Goal: Check status: Check status

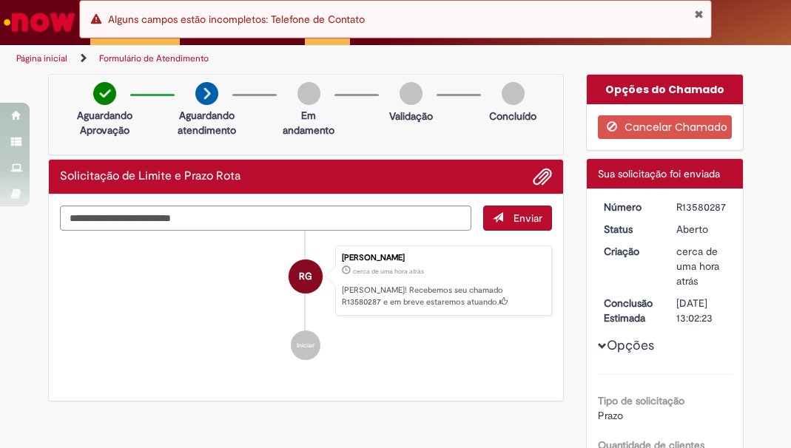
click at [700, 12] on button "Fechar Notificação" at bounding box center [699, 14] width 10 height 12
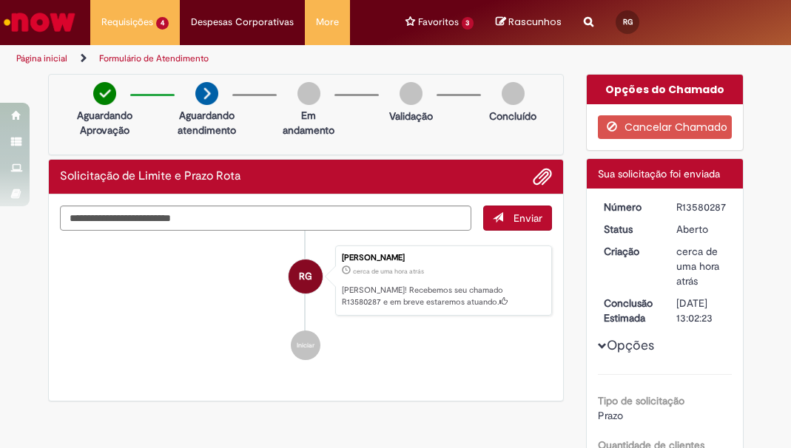
click at [137, 22] on span "Alguns campos estão incompletos: Telefone de Contato" at bounding box center [236, 19] width 257 height 13
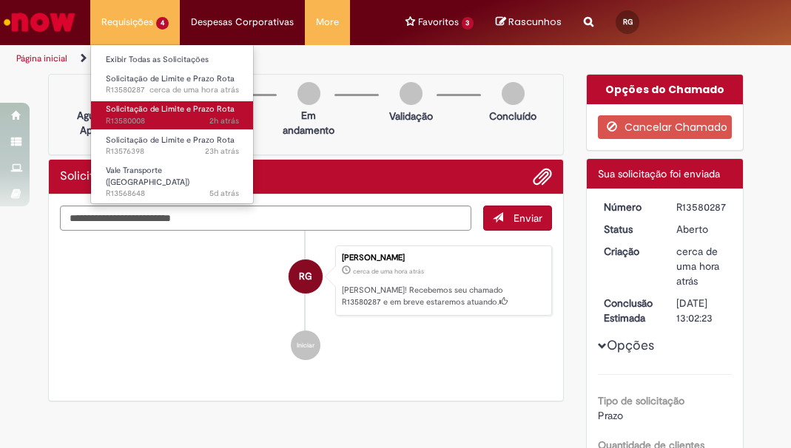
click at [156, 117] on span "2h atrás 2 horas atrás R13580008" at bounding box center [172, 121] width 133 height 12
click at [166, 111] on span "Solicitação de Limite e Prazo Rota" at bounding box center [170, 109] width 129 height 11
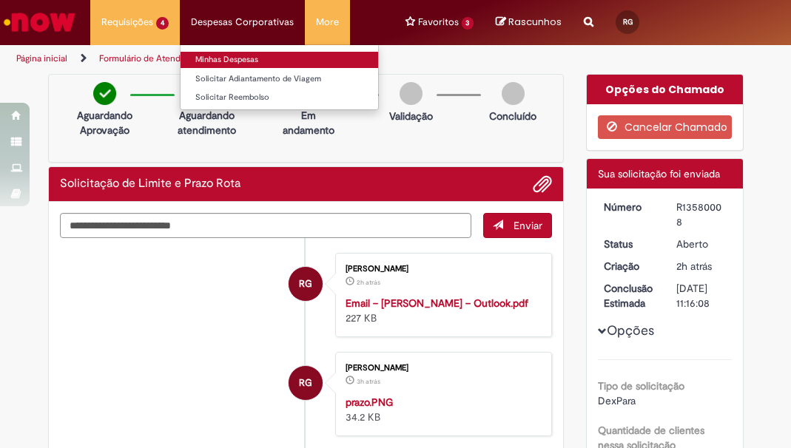
click at [223, 63] on link "Minhas Despesas" at bounding box center [278, 60] width 197 height 16
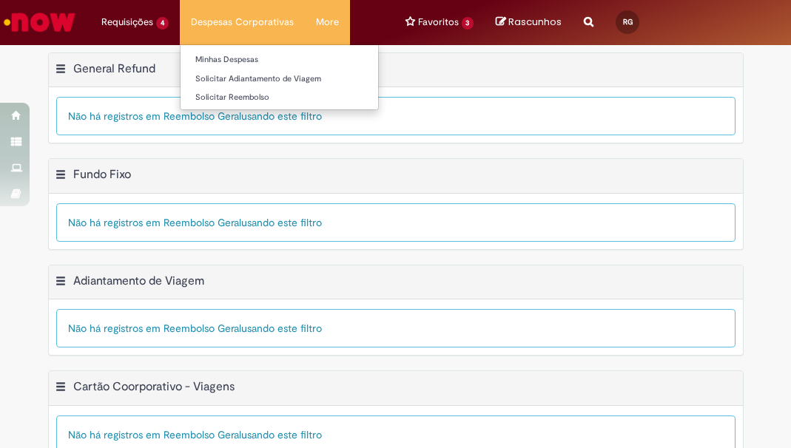
click at [247, 25] on li "Despesas Corporativas Minhas Despesas Solicitar Adiantamento de Viagem Solicita…" at bounding box center [242, 22] width 125 height 44
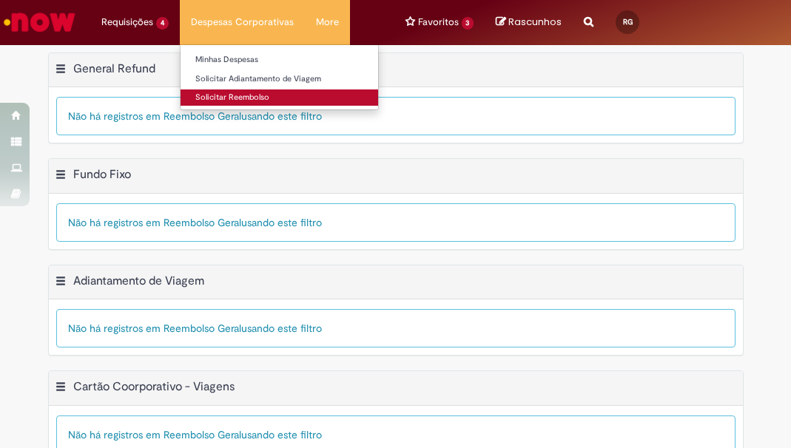
click at [258, 99] on link "Solicitar Reembolso" at bounding box center [278, 97] width 197 height 16
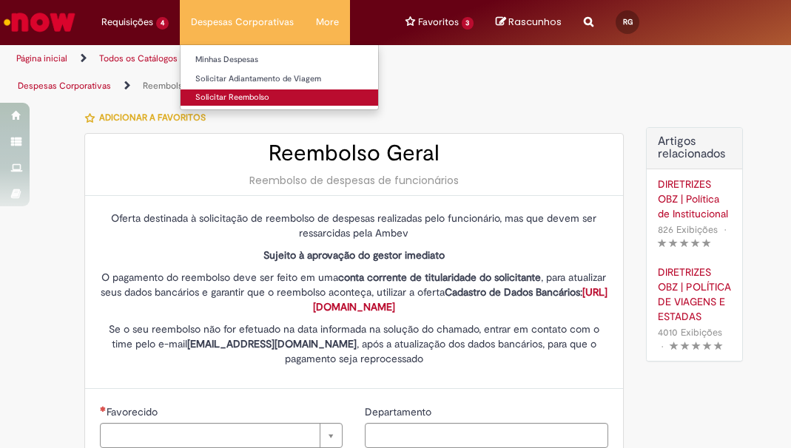
type input "********"
type input "**********"
type input "****"
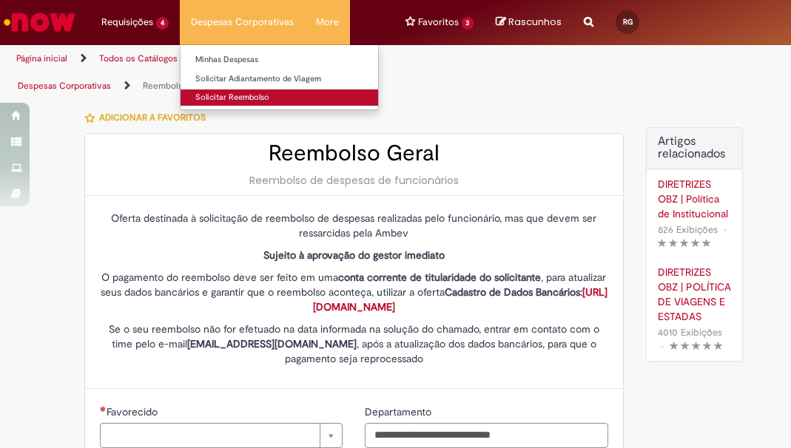
type input "**********"
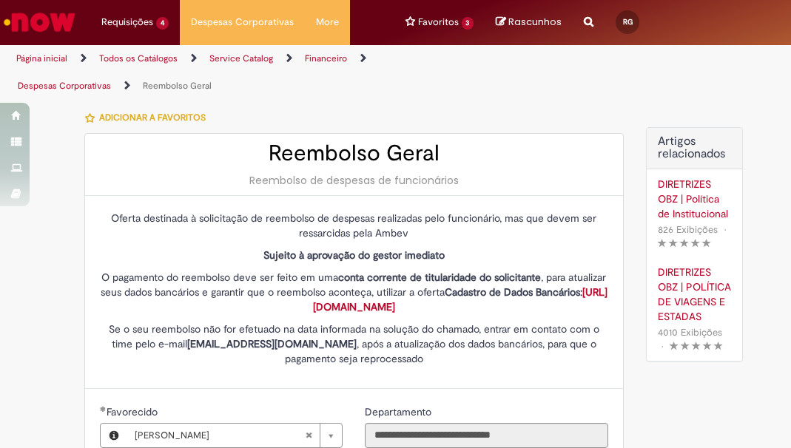
click at [587, 134] on div "Reembolso Geral Reembolso de despesas de funcionários" at bounding box center [354, 165] width 538 height 62
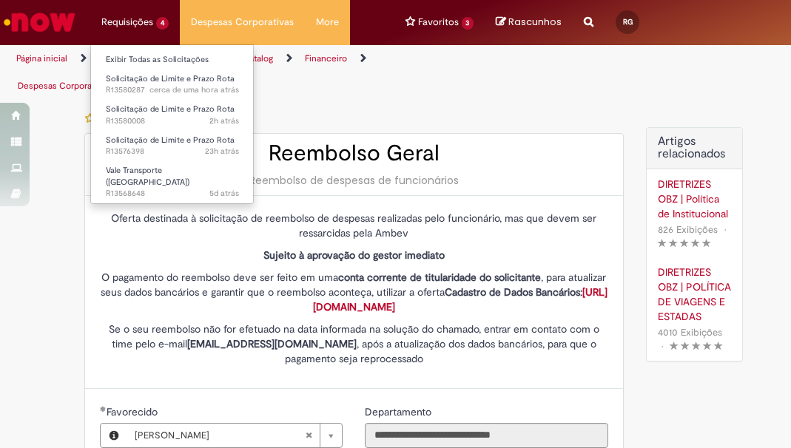
click at [139, 30] on li "Requisições 4 Exibir Todas as Solicitações Solicitação de Limite e Prazo Rota c…" at bounding box center [134, 22] width 89 height 44
click at [165, 14] on li "Requisições 4 Exibir Todas as Solicitações Solicitação de Limite e Prazo Rota c…" at bounding box center [134, 22] width 89 height 44
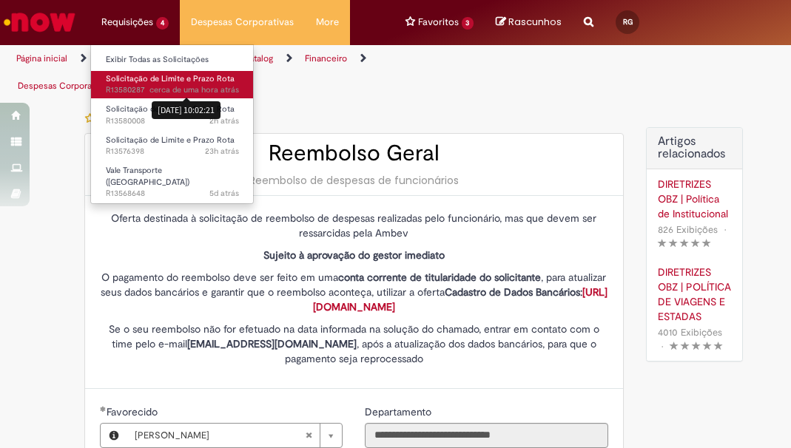
click at [217, 88] on span "cerca de uma hora atrás" at bounding box center [193, 89] width 89 height 11
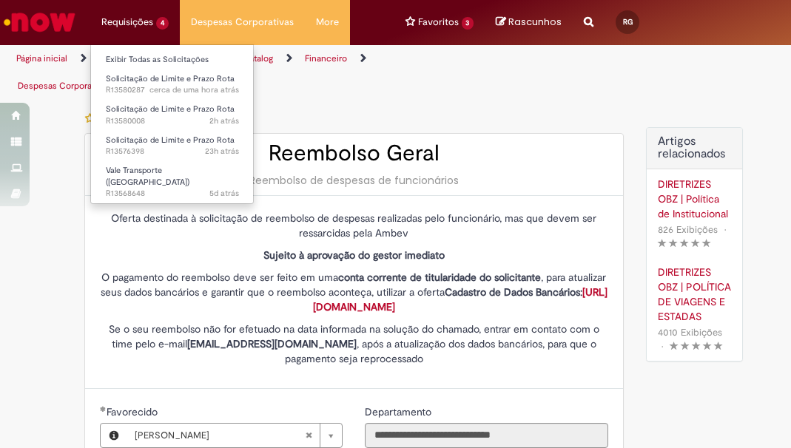
click at [154, 30] on li "Requisições 4 Exibir Todas as Solicitações Solicitação de Limite e Prazo Rota c…" at bounding box center [134, 22] width 89 height 44
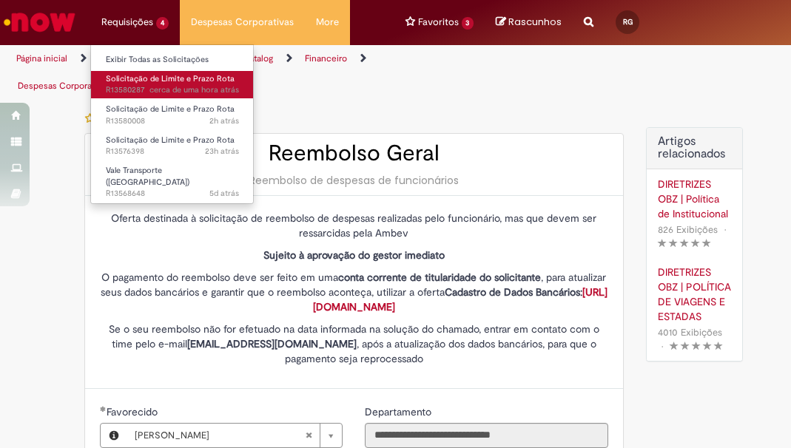
click at [177, 74] on span "Solicitação de Limite e Prazo Rota" at bounding box center [170, 78] width 129 height 11
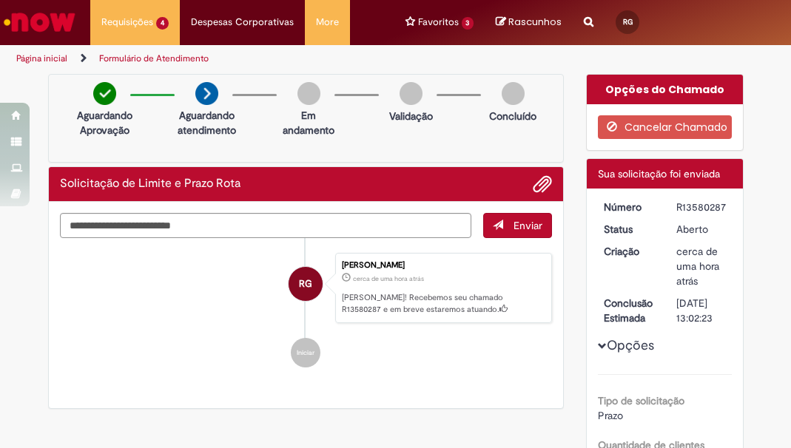
click at [50, 31] on img "Ir para a Homepage" at bounding box center [39, 22] width 76 height 30
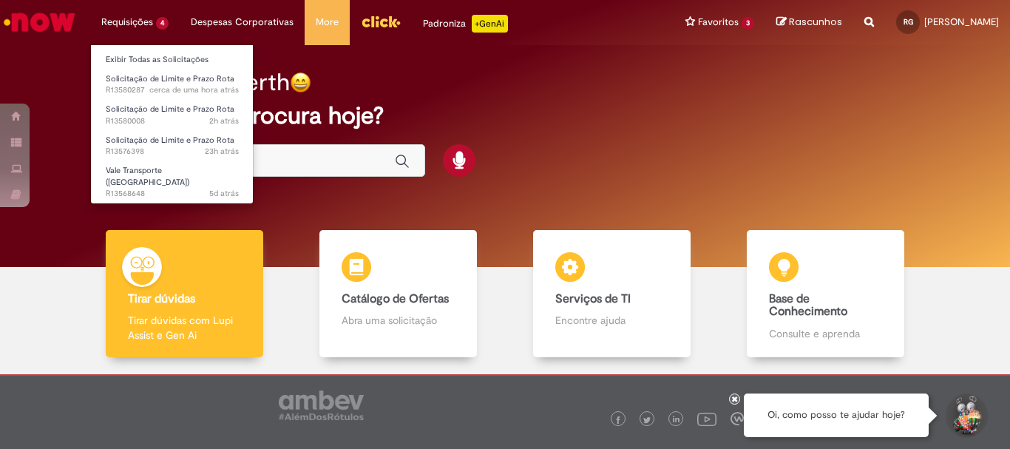
click at [145, 20] on li "Requisições 4 Exibir Todas as Solicitações Solicitação de Limite e Prazo Rota c…" at bounding box center [134, 22] width 89 height 44
click at [178, 64] on link "Exibir Todas as Solicitações" at bounding box center [172, 60] width 163 height 16
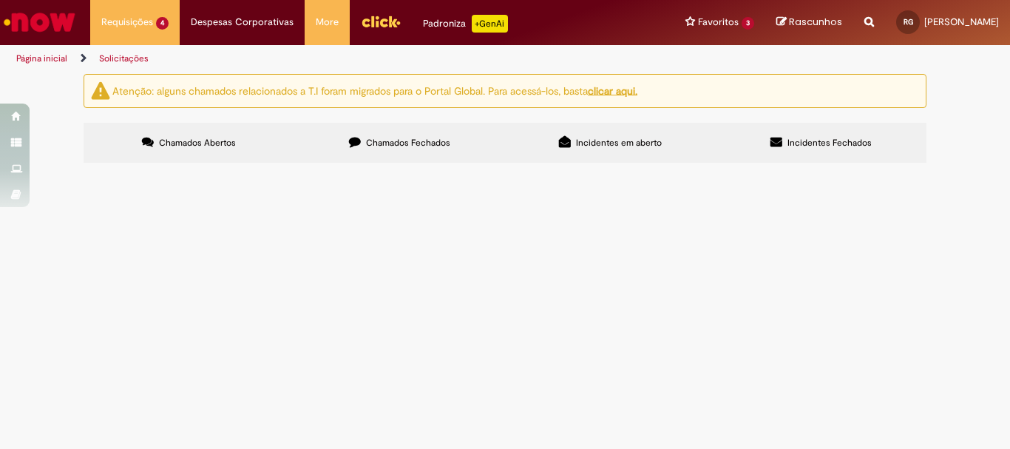
click at [366, 139] on span "Chamados Fechados" at bounding box center [408, 143] width 84 height 12
click at [214, 137] on span "Chamados Abertos" at bounding box center [197, 143] width 77 height 12
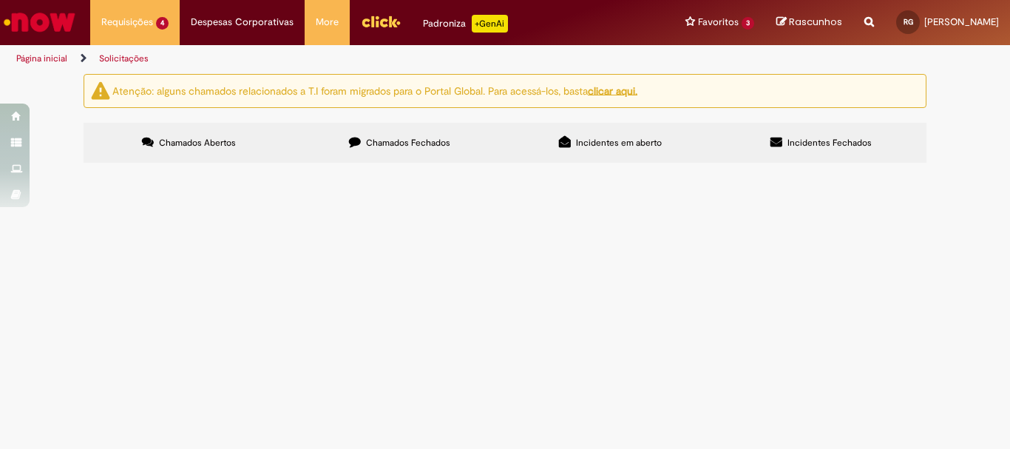
click at [0, 0] on img "recolher o estado da solicitação" at bounding box center [0, 0] width 0 height 0
click at [0, 0] on img at bounding box center [0, 0] width 0 height 0
click at [0, 0] on img "recolher o estado da solicitação" at bounding box center [0, 0] width 0 height 0
click at [0, 0] on span "Bom dia! Retirar o prazo deste PDV, por favor." at bounding box center [0, 0] width 0 height 0
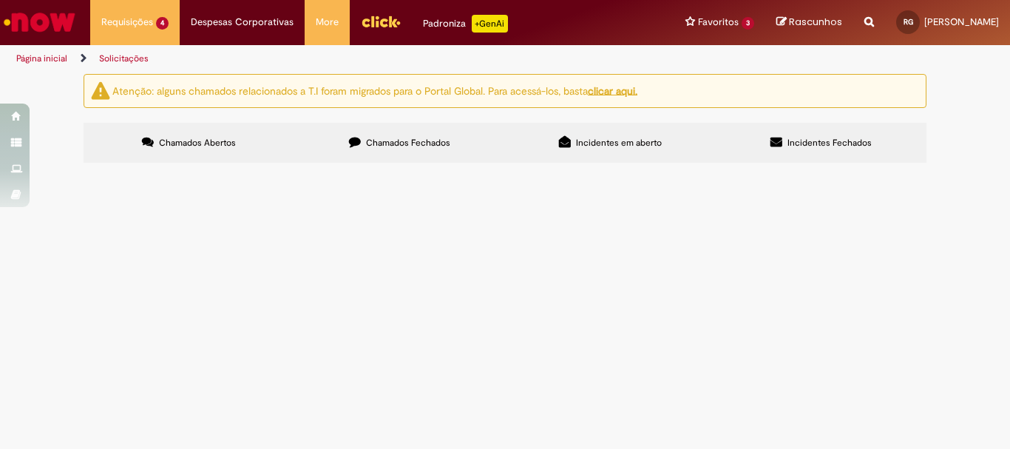
click at [0, 0] on span "Solicitação de Limite e Prazo Rota" at bounding box center [0, 0] width 0 height 0
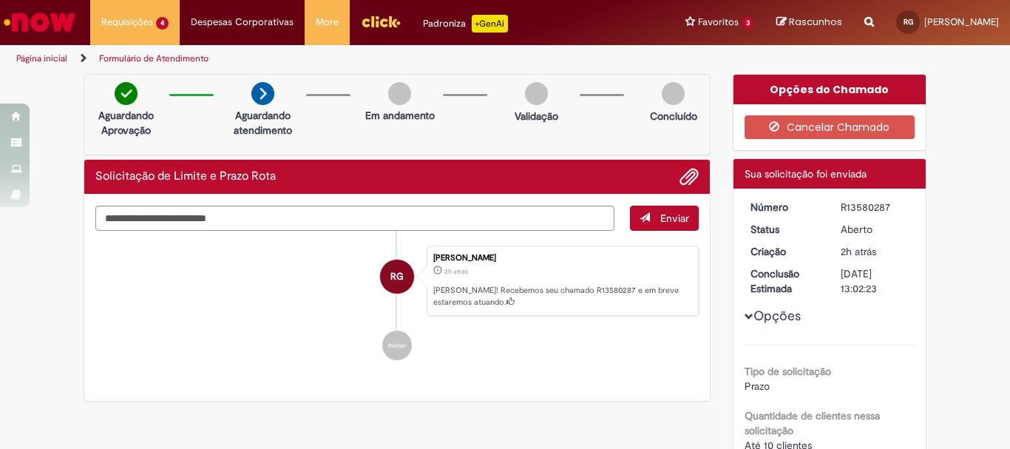
click at [67, 19] on img "Ir para a Homepage" at bounding box center [39, 22] width 76 height 30
